Goal: Find specific page/section: Find specific page/section

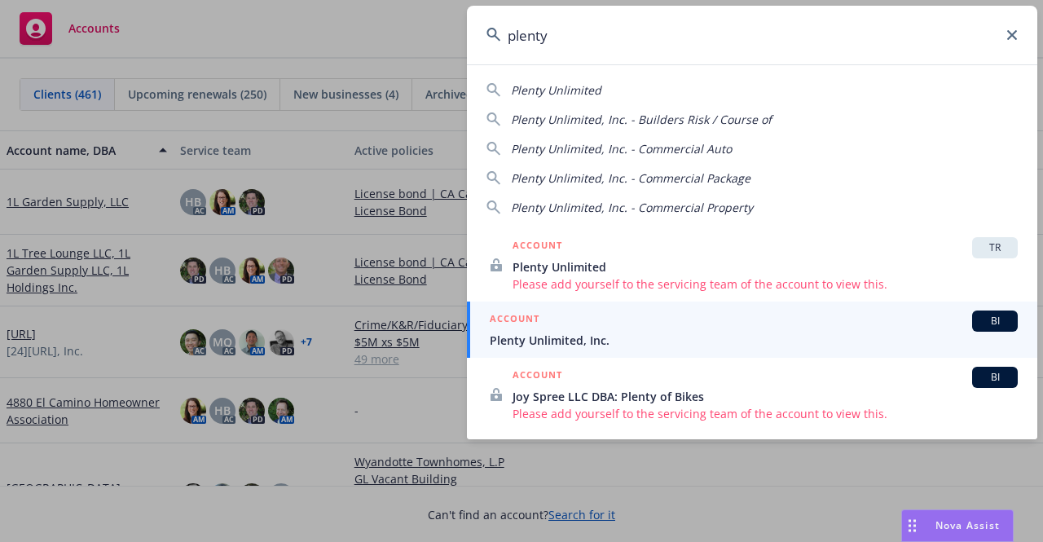
type input "plenty"
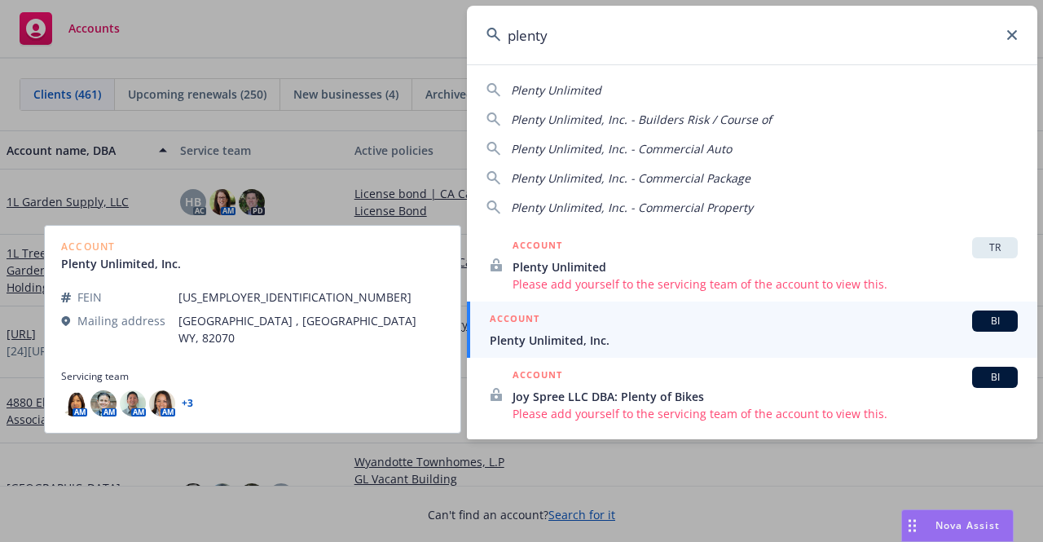
click at [549, 332] on span "Plenty Unlimited, Inc." at bounding box center [754, 340] width 528 height 17
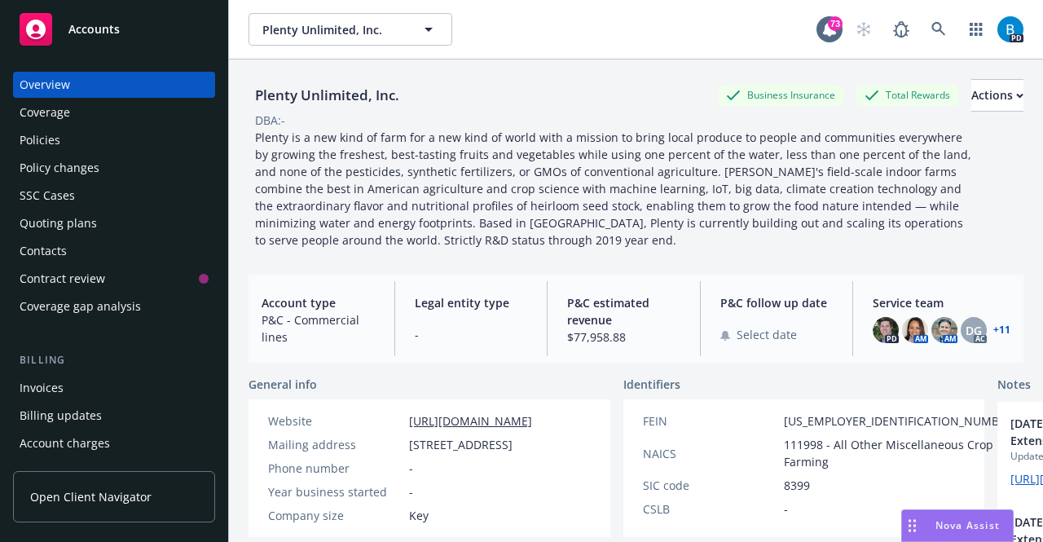
click at [44, 140] on div "Policies" at bounding box center [40, 140] width 41 height 26
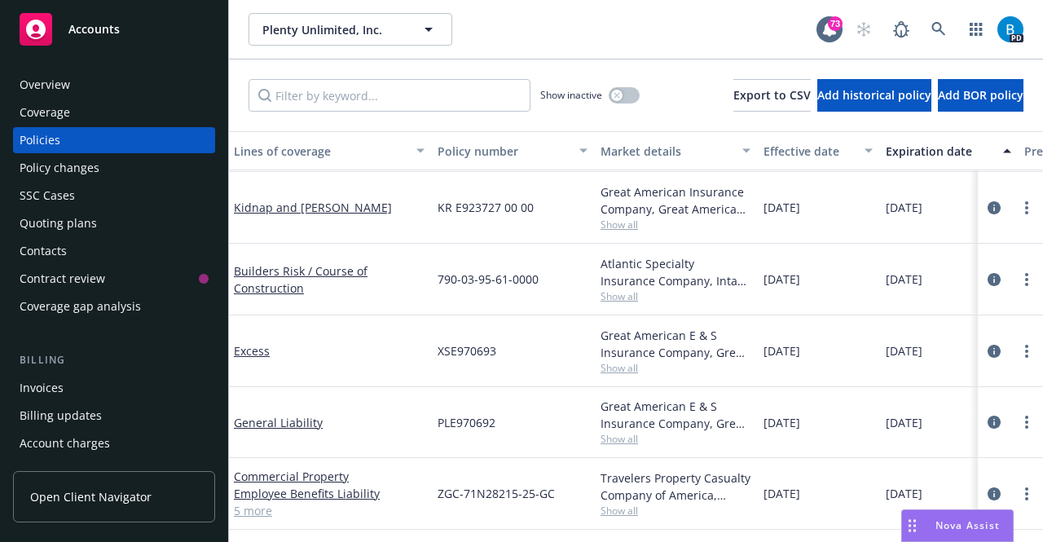
scroll to position [536, 0]
